Goal: Information Seeking & Learning: Find specific page/section

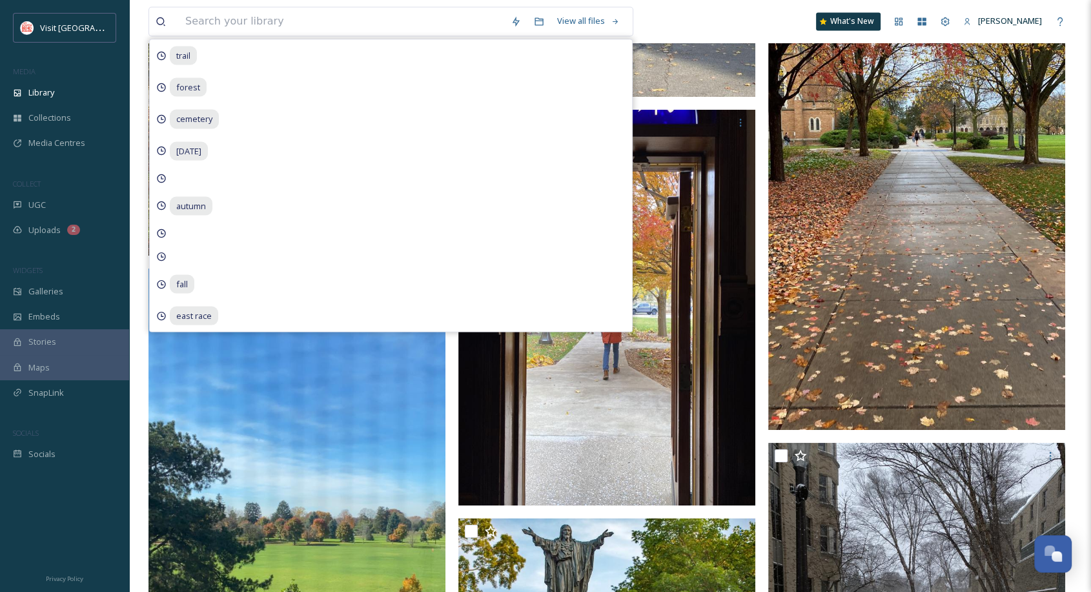
scroll to position [12245, 0]
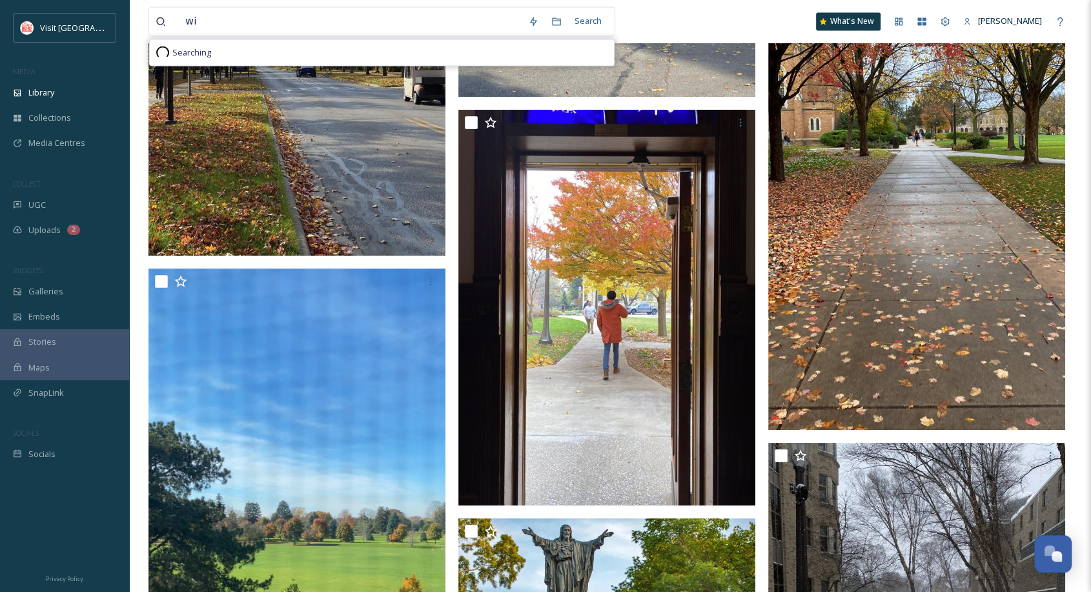
type input "w"
type input "christmas"
click at [608, 19] on div "Search Press Enter to search" at bounding box center [614, 20] width 55 height 25
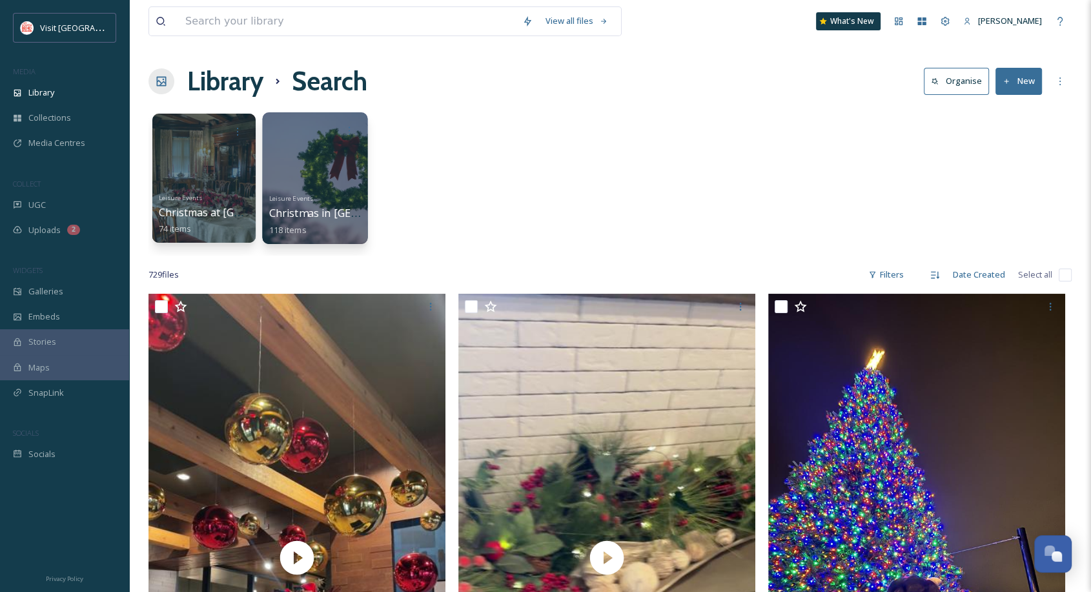
click at [352, 183] on div at bounding box center [314, 178] width 105 height 132
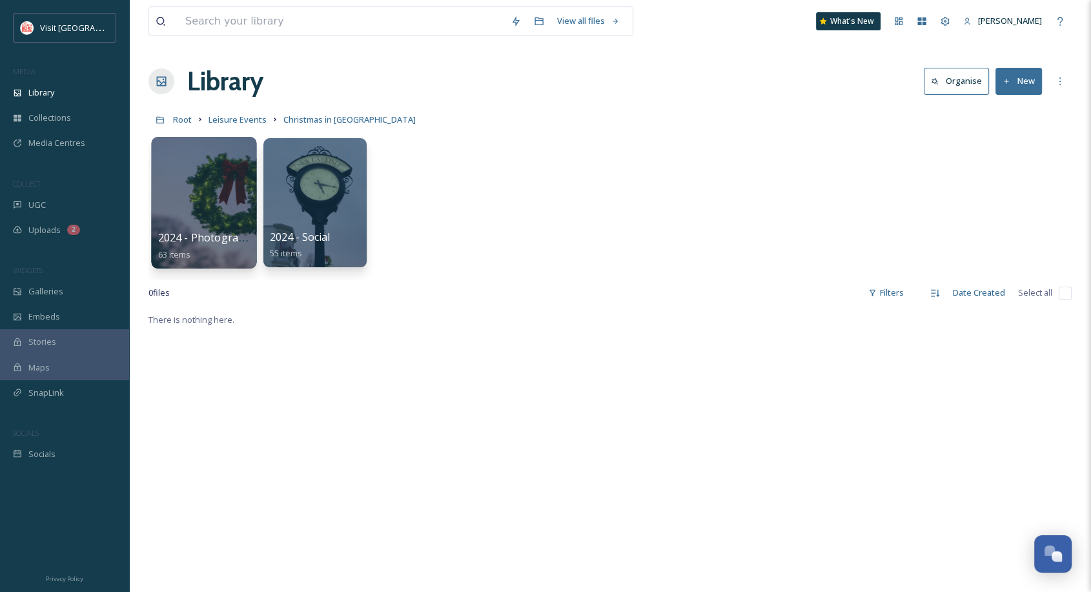
click at [235, 186] on div at bounding box center [203, 203] width 105 height 132
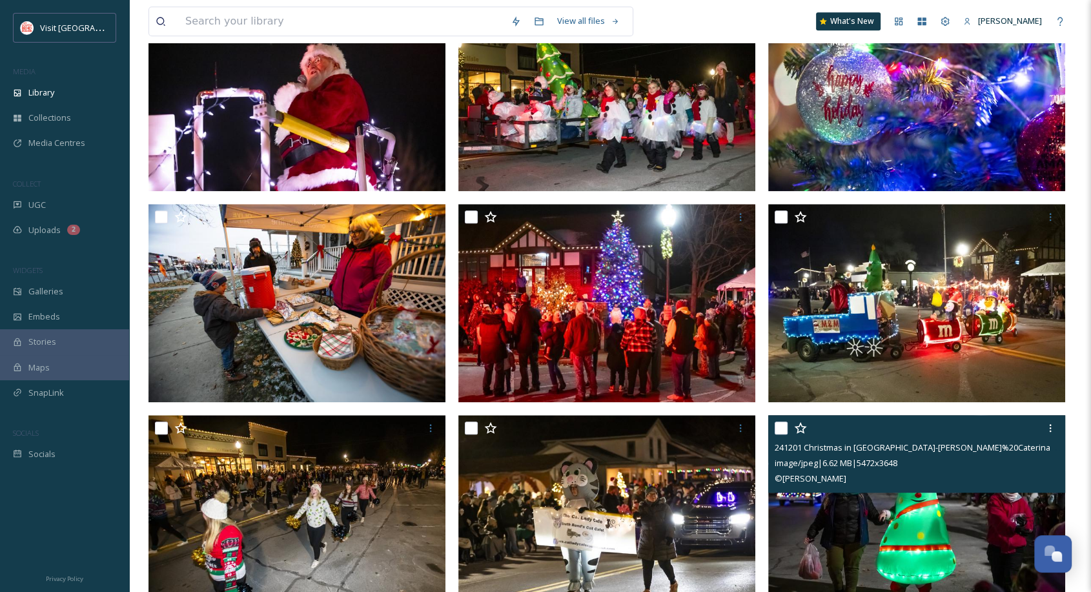
scroll to position [1268, 0]
